Goal: Task Accomplishment & Management: Manage account settings

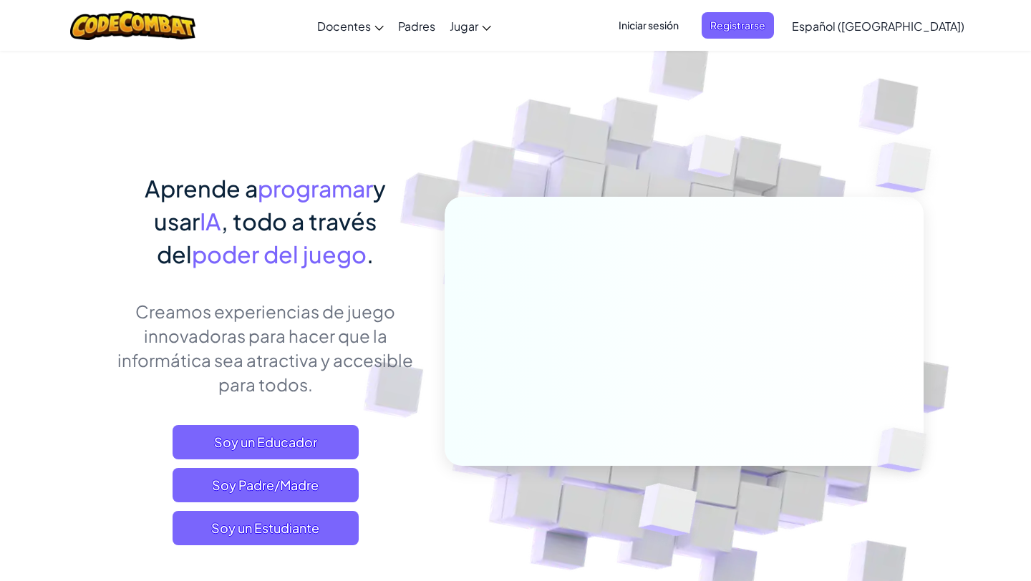
click at [678, 20] on span "Iniciar sesión" at bounding box center [648, 25] width 77 height 26
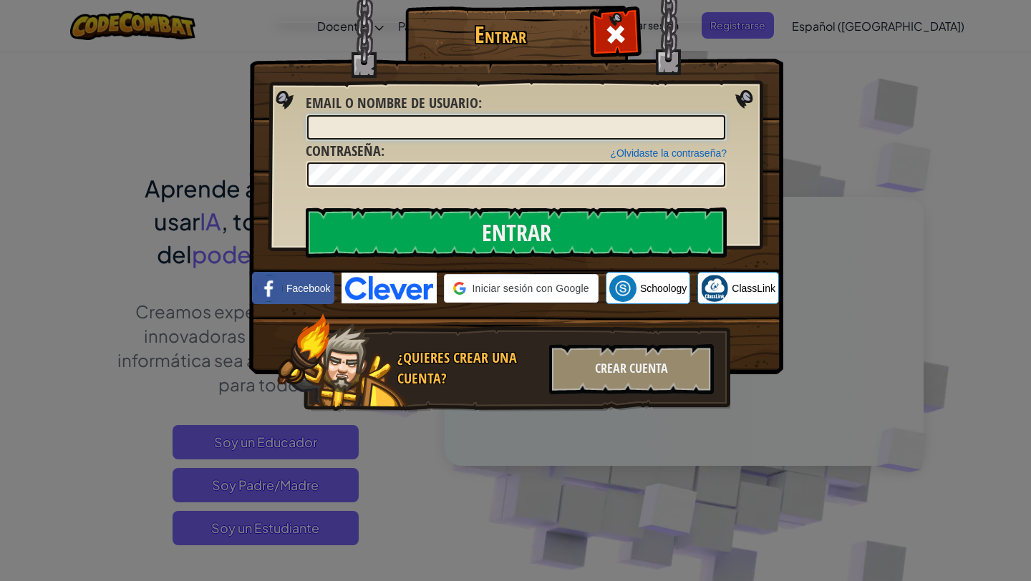
type input "[EMAIL_ADDRESS][DOMAIN_NAME]"
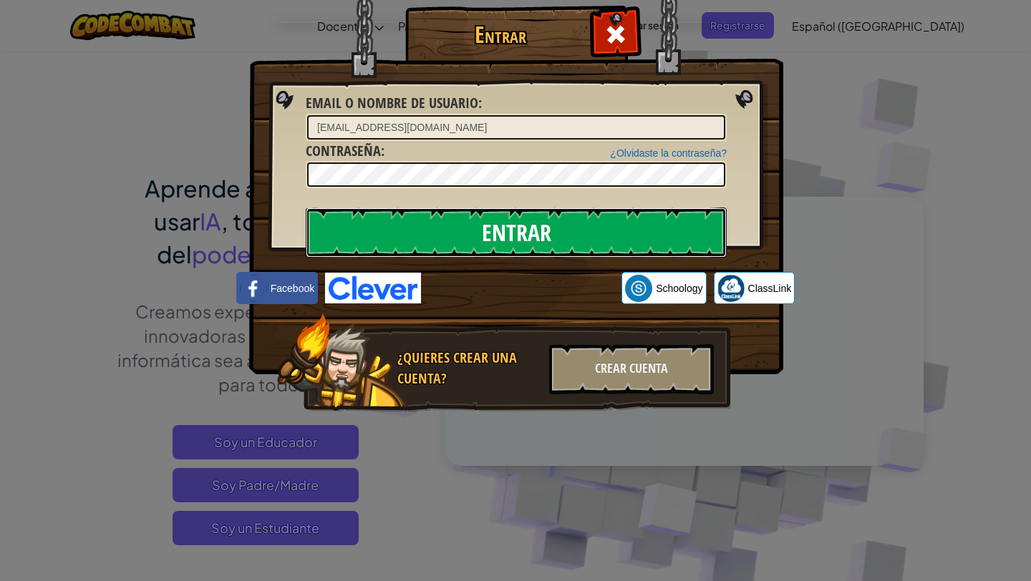
click at [475, 224] on input "Entrar" at bounding box center [516, 233] width 421 height 50
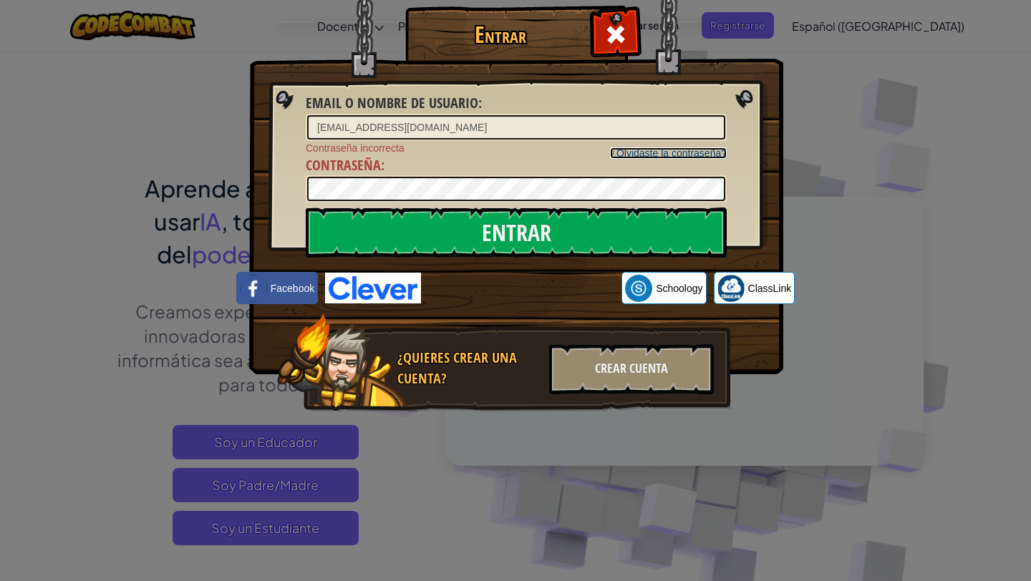
click at [651, 156] on link "¿Olvidaste la contraseña?" at bounding box center [668, 152] width 117 height 11
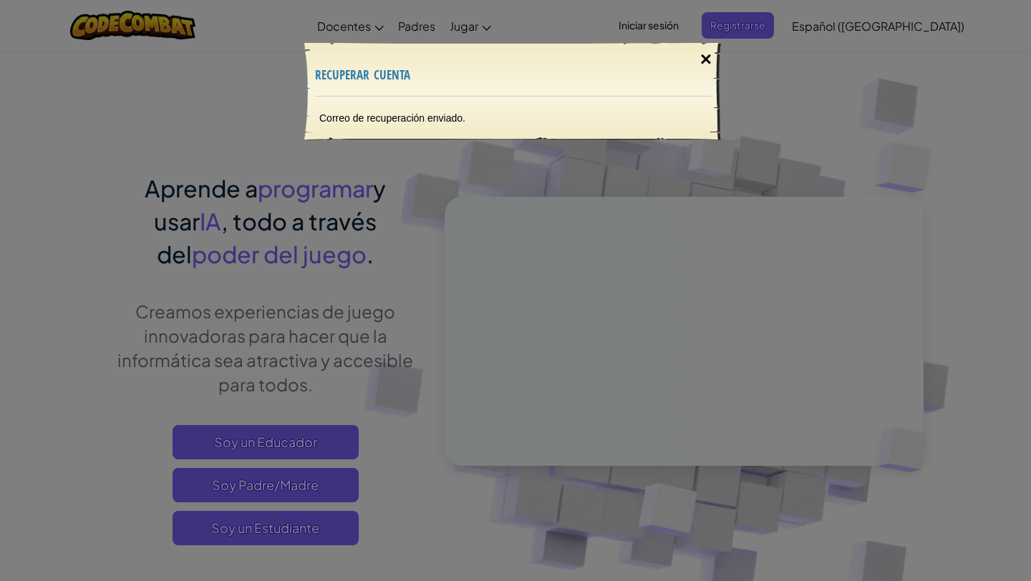
click at [704, 61] on div "×" at bounding box center [705, 60] width 33 height 42
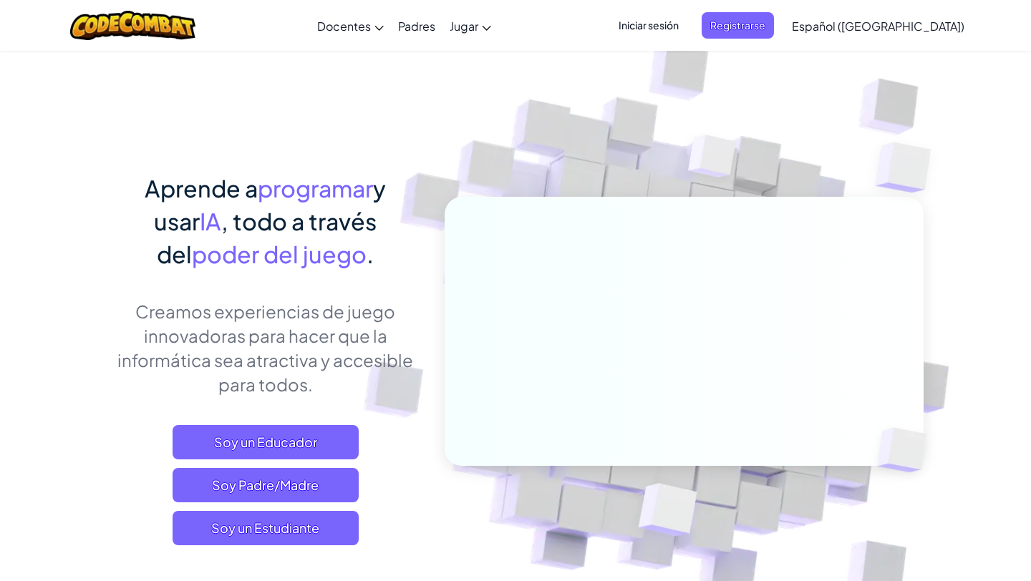
click at [687, 28] on span "Iniciar sesión" at bounding box center [648, 25] width 77 height 26
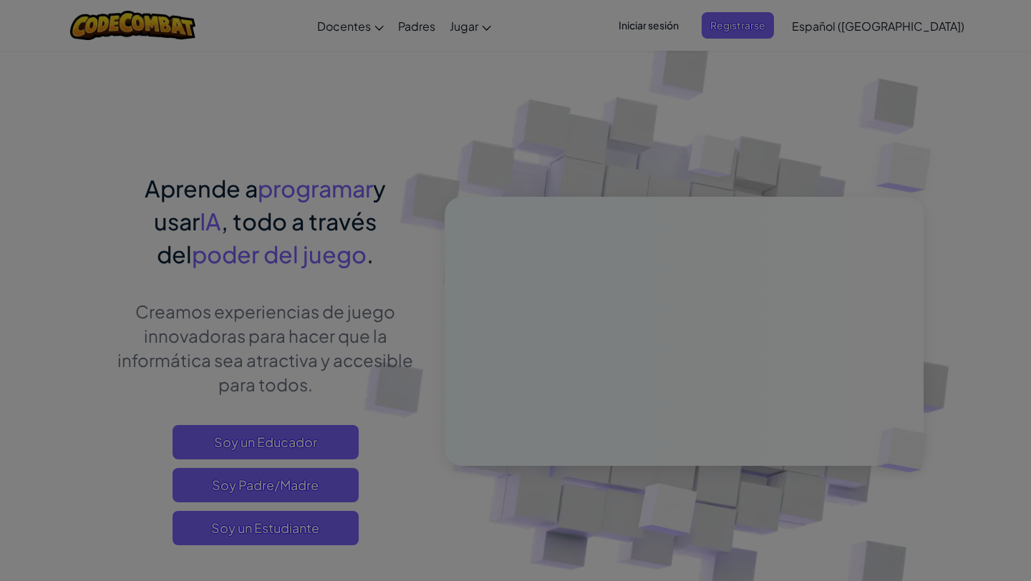
type input "[EMAIL_ADDRESS][DOMAIN_NAME]"
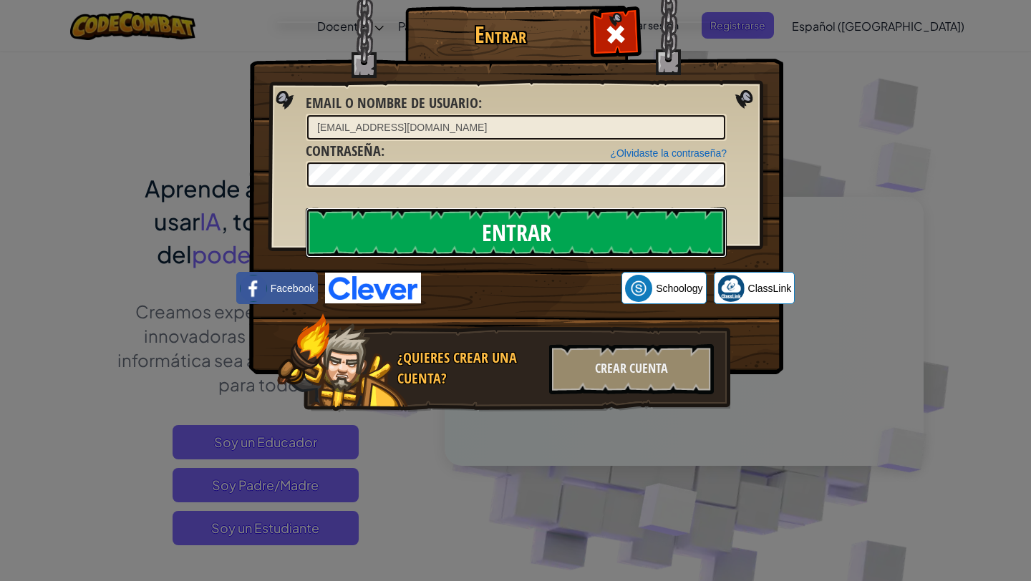
click at [563, 224] on input "Entrar" at bounding box center [516, 233] width 421 height 50
